Goal: Complete application form: Complete application form

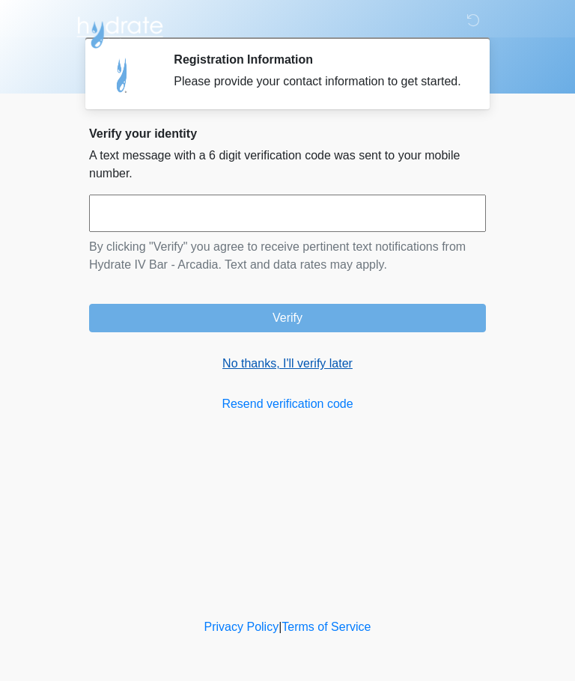
click at [334, 373] on link "No thanks, I'll verify later" at bounding box center [287, 364] width 397 height 18
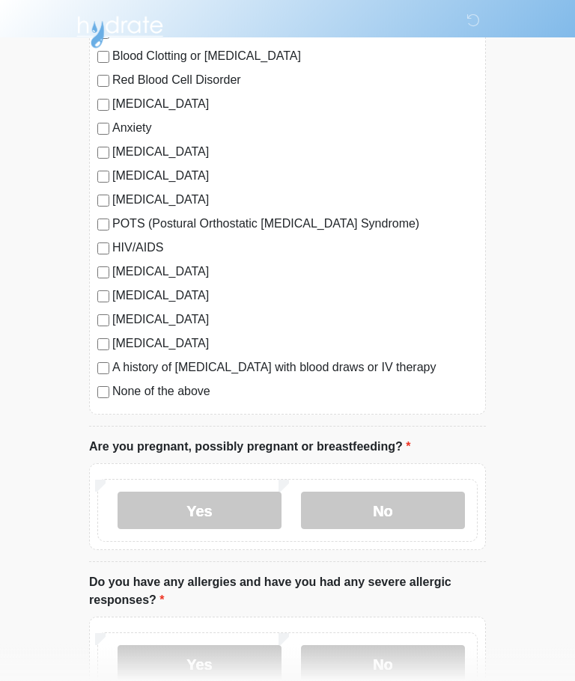
scroll to position [242, 0]
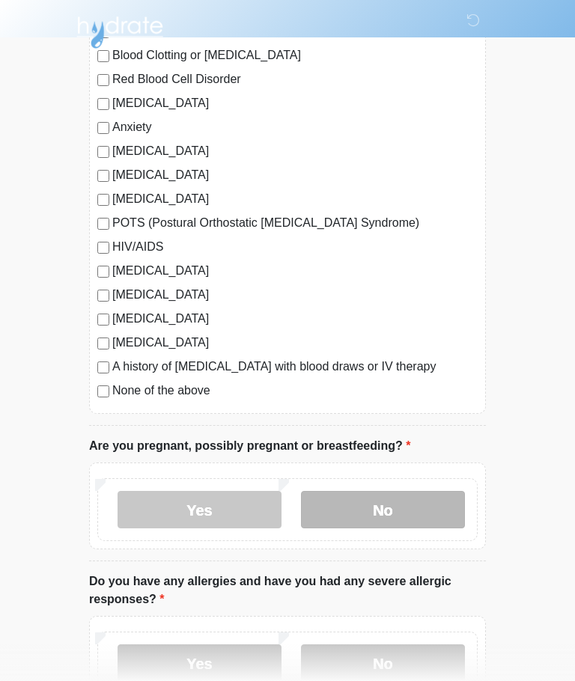
click at [374, 510] on label "No" at bounding box center [383, 509] width 164 height 37
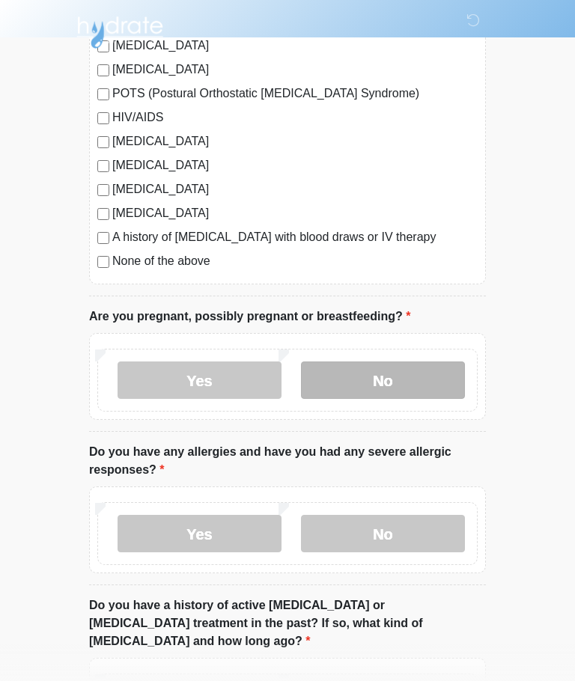
scroll to position [378, 0]
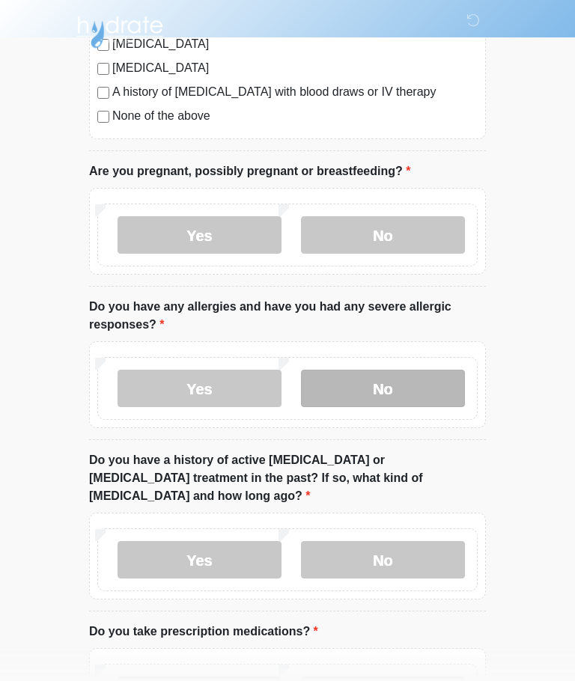
click at [388, 386] on label "No" at bounding box center [383, 389] width 164 height 37
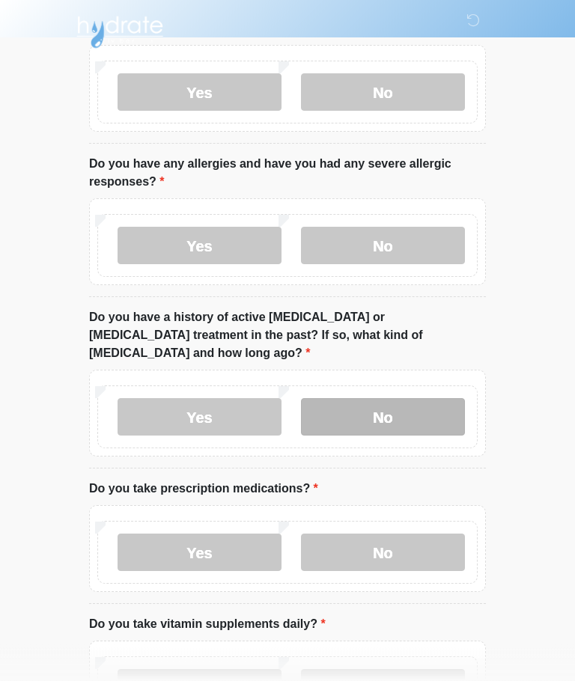
click at [393, 399] on label "No" at bounding box center [383, 417] width 164 height 37
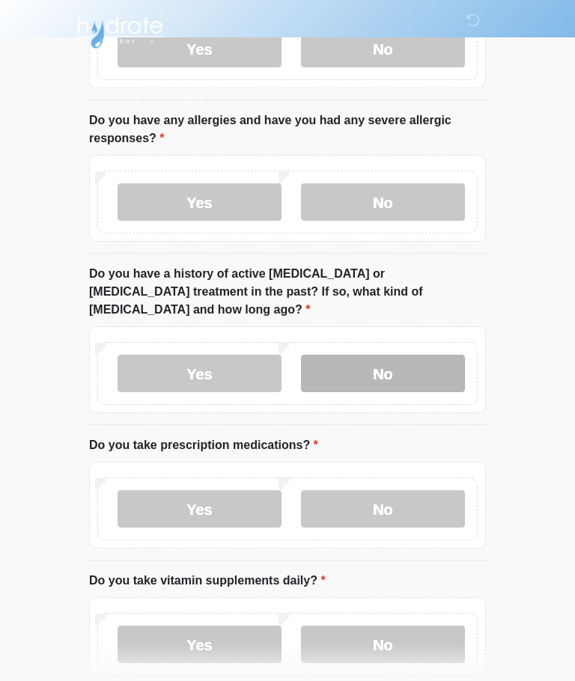
scroll to position [767, 0]
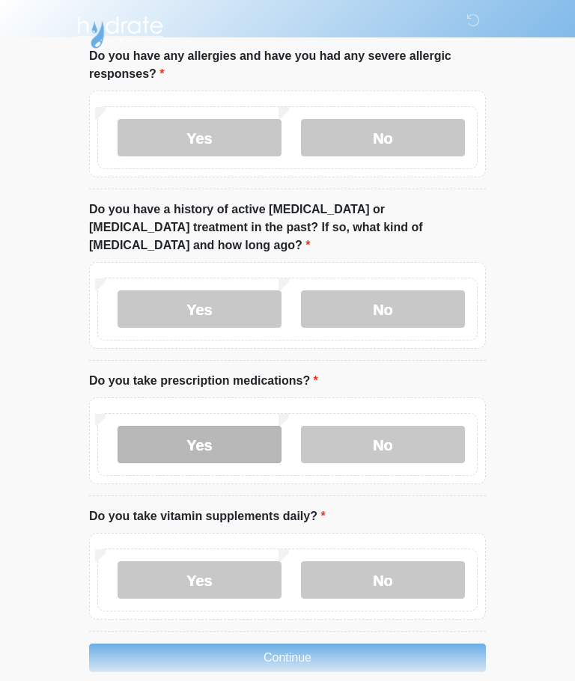
click at [213, 427] on label "Yes" at bounding box center [200, 444] width 164 height 37
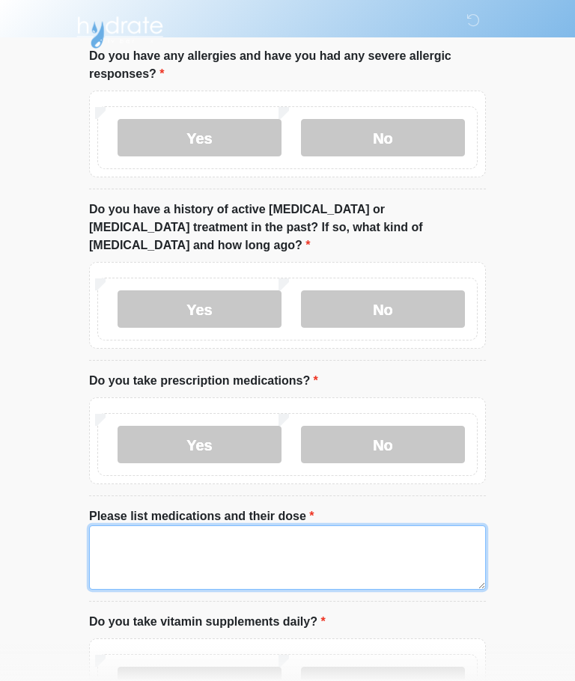
click at [246, 528] on textarea "Please list medications and their dose" at bounding box center [287, 557] width 397 height 64
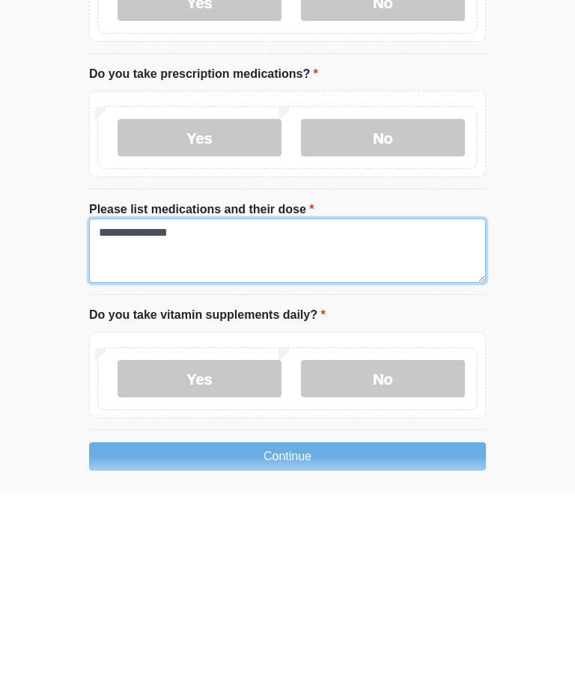
scroll to position [924, 0]
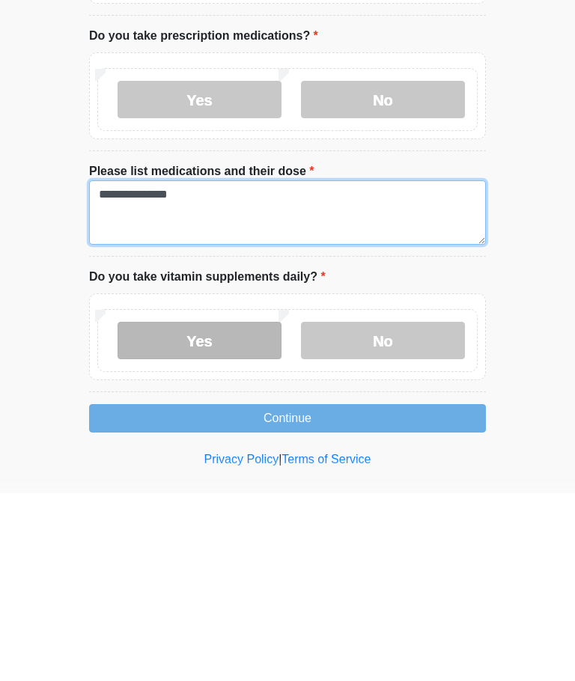
type textarea "**********"
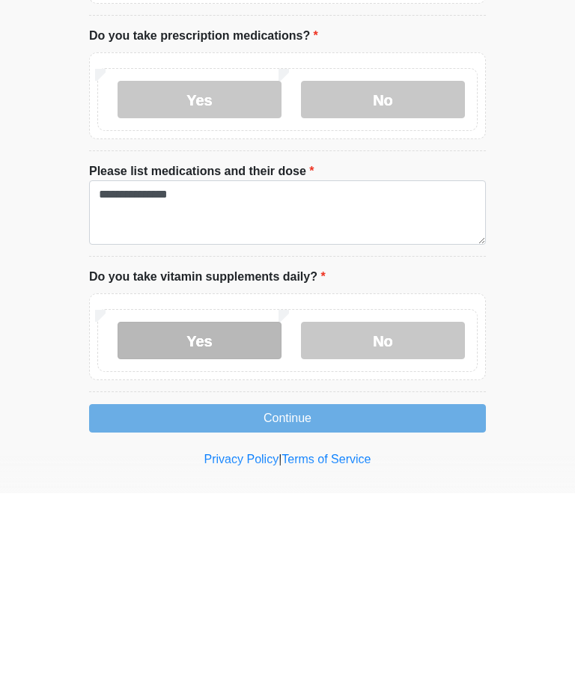
click at [206, 510] on label "Yes" at bounding box center [200, 528] width 164 height 37
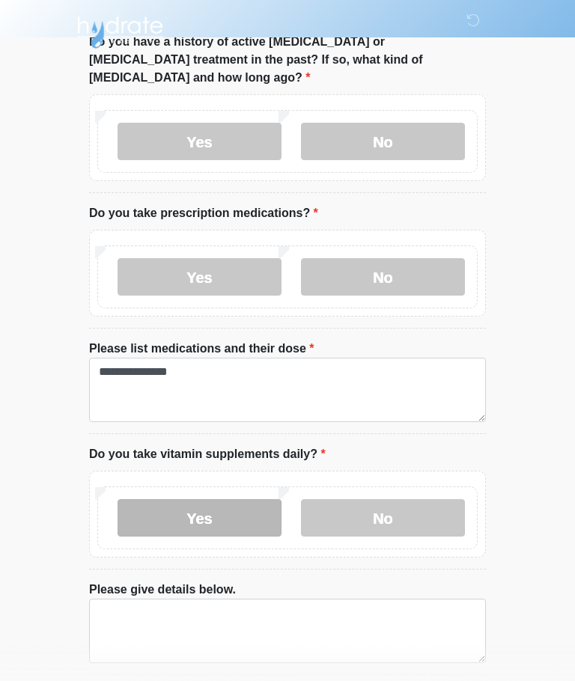
scroll to position [978, 0]
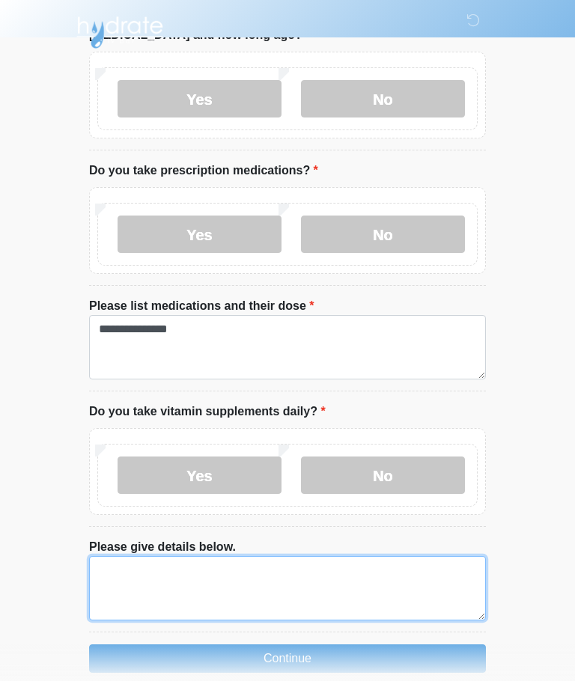
click at [138, 559] on textarea "Please give details below." at bounding box center [287, 588] width 397 height 64
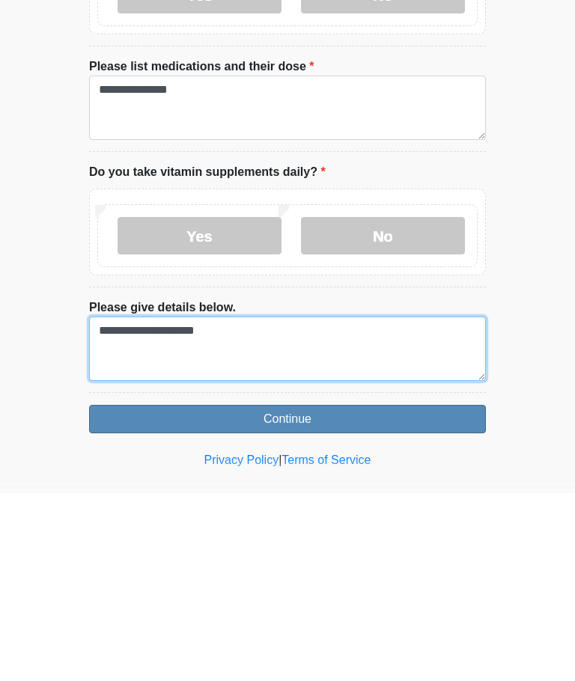
type textarea "**********"
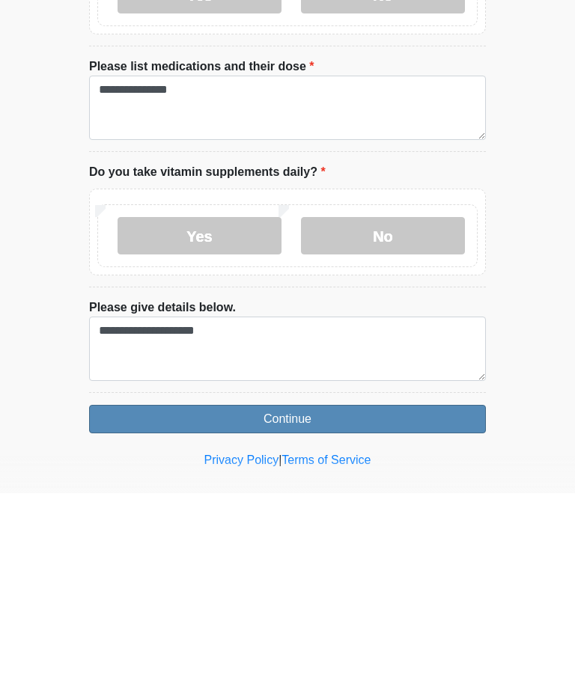
click at [317, 593] on button "Continue" at bounding box center [287, 607] width 397 height 28
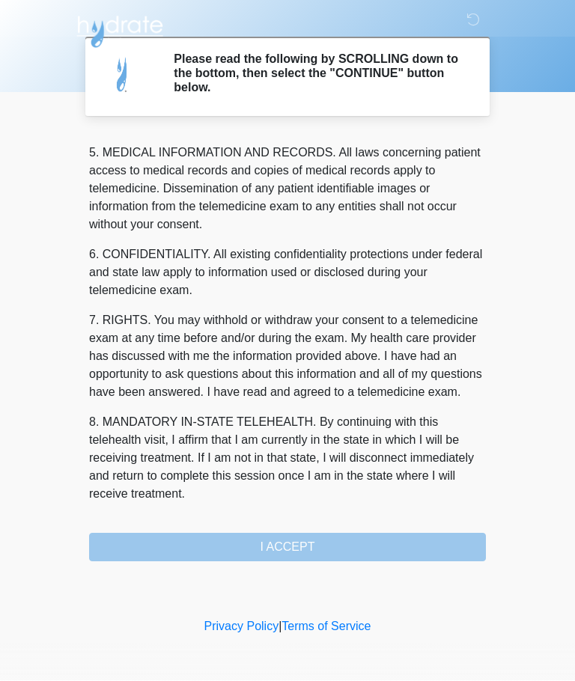
scroll to position [487, 0]
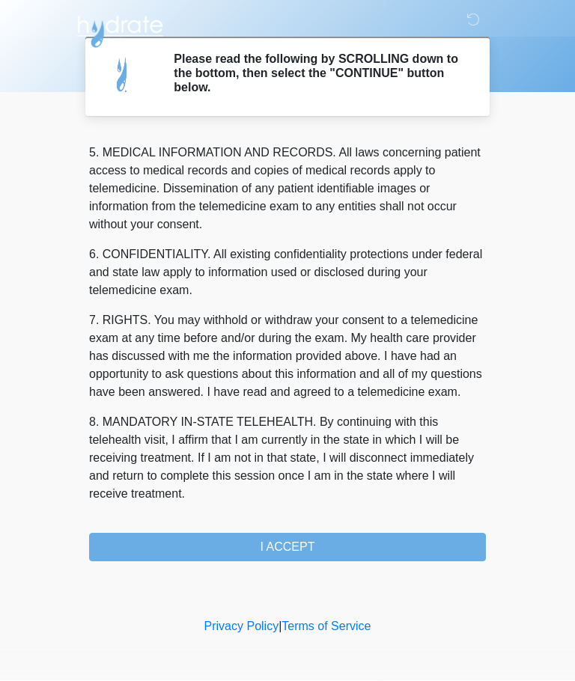
click at [330, 545] on button "I ACCEPT" at bounding box center [287, 548] width 397 height 28
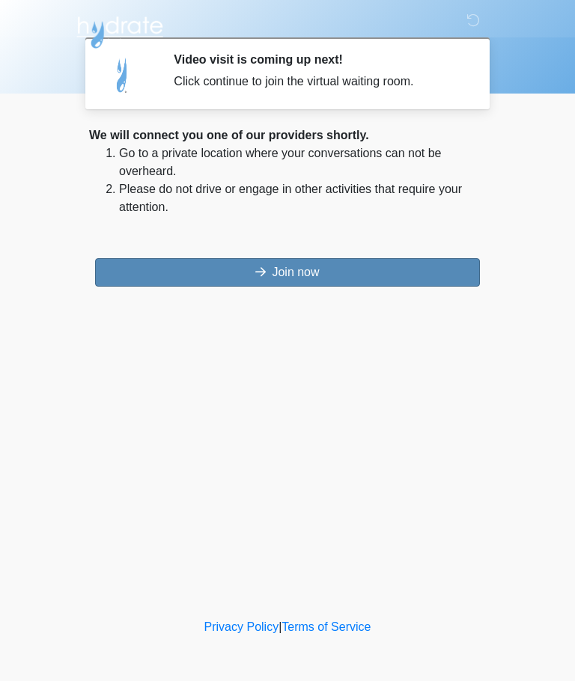
click at [327, 265] on button "Join now" at bounding box center [287, 272] width 385 height 28
